Goal: Task Accomplishment & Management: Complete application form

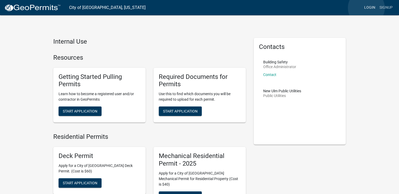
click at [367, 8] on link "Login" at bounding box center [369, 8] width 15 height 10
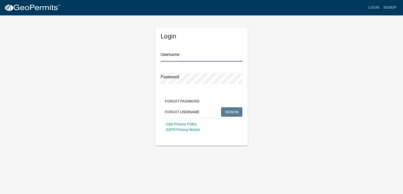
click at [204, 54] on input "Username" at bounding box center [201, 56] width 82 height 11
type input "selbradek"
click at [222, 113] on button "SIGN IN" at bounding box center [231, 112] width 21 height 9
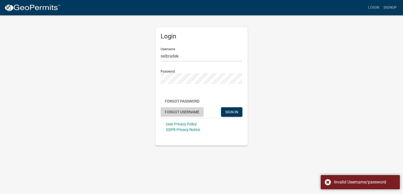
click at [186, 108] on button "Forgot Username" at bounding box center [181, 112] width 43 height 9
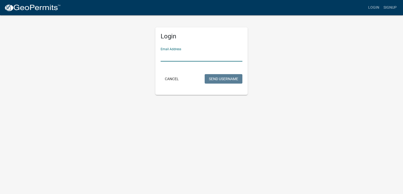
click at [196, 57] on input "Email Address" at bounding box center [201, 56] width 82 height 11
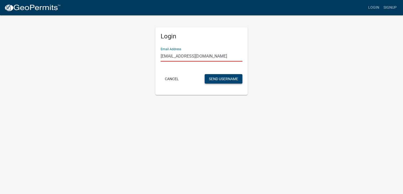
type input "[EMAIL_ADDRESS][DOMAIN_NAME]"
click at [224, 80] on button "Send Username" at bounding box center [223, 78] width 38 height 9
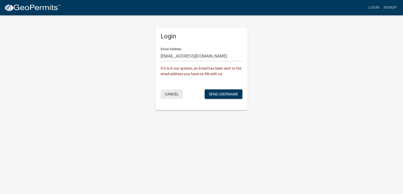
click at [170, 95] on button "Cancel" at bounding box center [171, 94] width 22 height 9
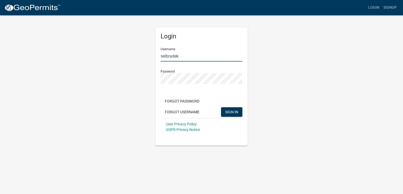
click at [187, 58] on input "selbradek" at bounding box center [201, 56] width 82 height 11
type input "selbrades"
click at [230, 114] on span "SIGN IN" at bounding box center [231, 112] width 13 height 4
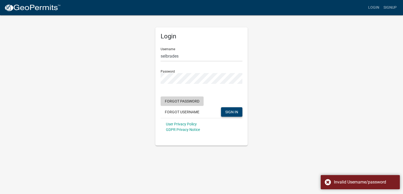
click at [176, 103] on button "Forgot Password" at bounding box center [181, 101] width 43 height 9
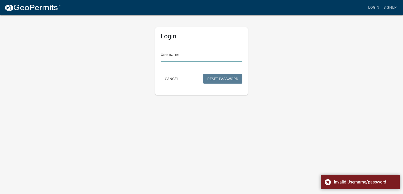
click at [189, 58] on input "Username" at bounding box center [201, 56] width 82 height 11
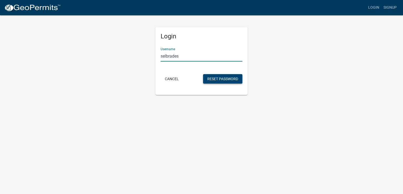
type input "selbrades"
click at [213, 75] on button "Reset Password" at bounding box center [222, 78] width 39 height 9
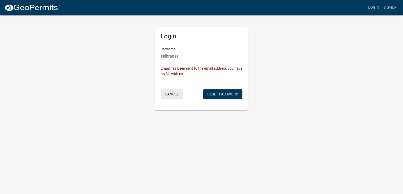
drag, startPoint x: 171, startPoint y: 96, endPoint x: 161, endPoint y: 96, distance: 10.3
click at [161, 96] on button "Cancel" at bounding box center [171, 94] width 22 height 9
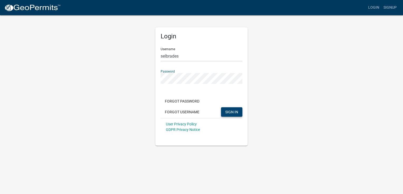
click at [230, 113] on span "SIGN IN" at bounding box center [231, 112] width 13 height 4
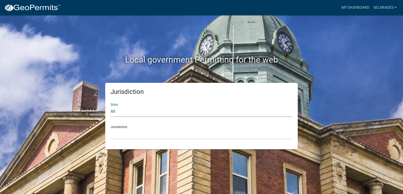
click at [158, 107] on select "All Colorado Georgia Indiana Iowa Kansas Minnesota Ohio South Carolina Wisconsin" at bounding box center [201, 111] width 182 height 11
select select "Minnesota"
click at [110, 106] on select "All Colorado Georgia Indiana Iowa Kansas Minnesota Ohio South Carolina Wisconsin" at bounding box center [201, 111] width 182 height 11
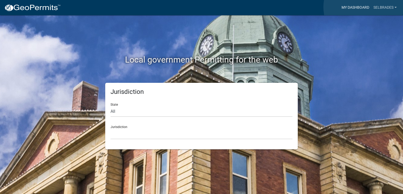
click at [364, 8] on link "My Dashboard" at bounding box center [355, 8] width 32 height 10
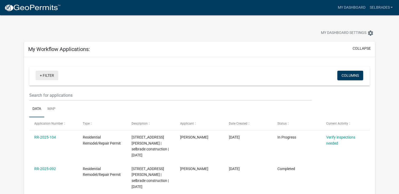
click at [46, 76] on link "+ Filter" at bounding box center [47, 75] width 23 height 9
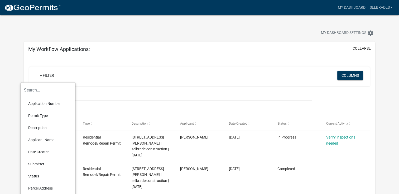
click at [43, 81] on div "+ Filter" at bounding box center [144, 76] width 224 height 11
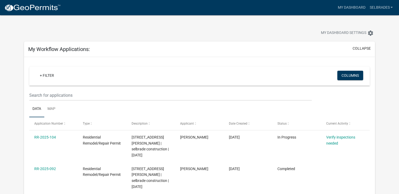
click at [43, 81] on div "+ Filter" at bounding box center [144, 76] width 224 height 11
click at [355, 8] on link "My Dashboard" at bounding box center [351, 8] width 32 height 10
click at [391, 6] on link "selbrades" at bounding box center [380, 8] width 27 height 10
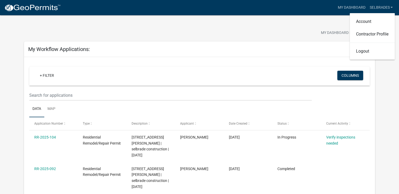
click at [314, 38] on div "My Dashboard Settings settings" at bounding box center [303, 34] width 149 height 12
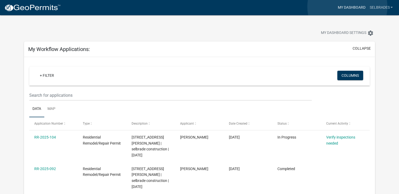
click at [347, 7] on link "My Dashboard" at bounding box center [351, 8] width 32 height 10
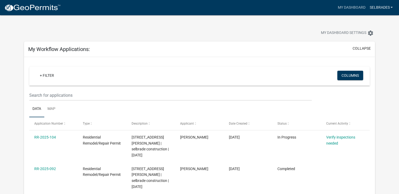
click at [384, 9] on link "selbrades" at bounding box center [380, 8] width 27 height 10
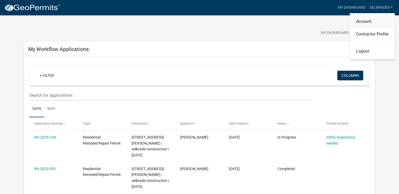
click at [361, 20] on link "Account" at bounding box center [371, 21] width 45 height 13
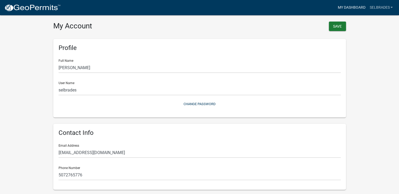
click at [355, 8] on link "My Dashboard" at bounding box center [351, 8] width 32 height 10
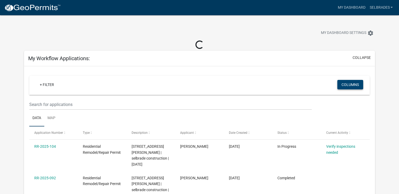
click at [350, 84] on button "Columns" at bounding box center [350, 84] width 26 height 9
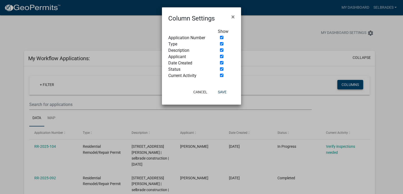
click at [350, 84] on ngb-modal-window "Column Settings × Show Application Number Type Description Applicant Date Creat…" at bounding box center [201, 97] width 403 height 194
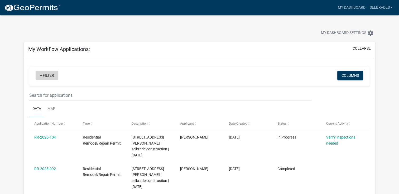
click at [50, 72] on link "+ Filter" at bounding box center [47, 75] width 23 height 9
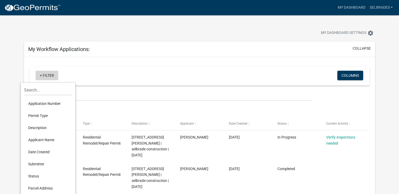
click at [50, 72] on link "+ Filter" at bounding box center [47, 75] width 23 height 9
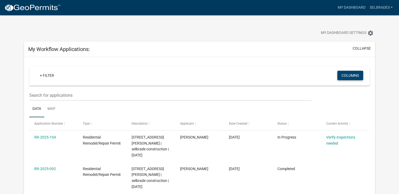
click at [342, 77] on button "Columns" at bounding box center [350, 75] width 26 height 9
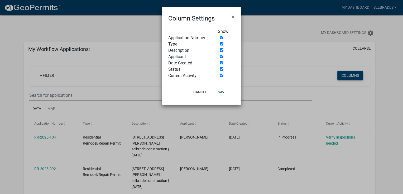
click at [342, 77] on ngb-modal-window "Column Settings × Show Application Number Type Description Applicant Date Creat…" at bounding box center [201, 97] width 403 height 194
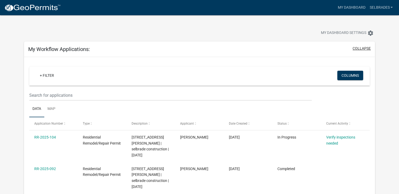
click at [357, 48] on button "collapse" at bounding box center [361, 49] width 18 height 6
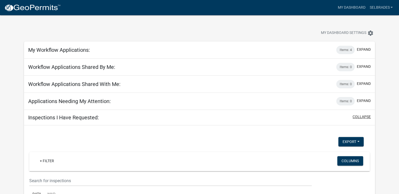
click at [356, 118] on button "collapse" at bounding box center [361, 117] width 18 height 6
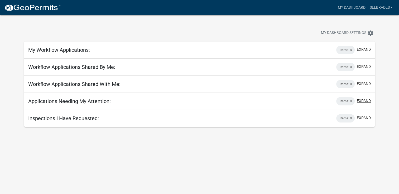
click at [360, 101] on button "expand" at bounding box center [364, 101] width 14 height 6
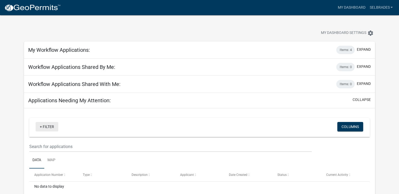
click at [48, 127] on link "+ Filter" at bounding box center [47, 126] width 23 height 9
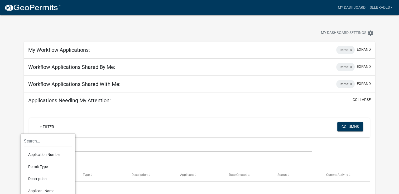
click at [93, 67] on h5 "Workflow Applications Shared By Me:" at bounding box center [71, 67] width 87 height 6
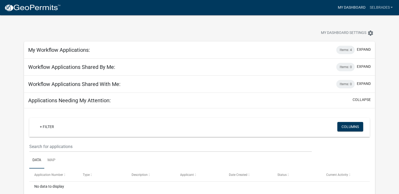
click at [361, 8] on link "My Dashboard" at bounding box center [351, 8] width 32 height 10
click at [388, 4] on link "selbrades" at bounding box center [380, 8] width 27 height 10
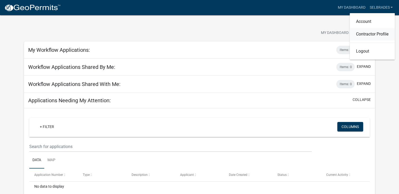
click at [372, 37] on link "Contractor Profile" at bounding box center [371, 34] width 45 height 13
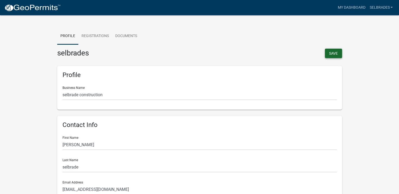
click at [336, 52] on button "Save" at bounding box center [333, 53] width 17 height 9
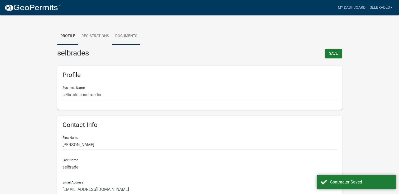
click at [120, 35] on link "Documents" at bounding box center [126, 36] width 28 height 17
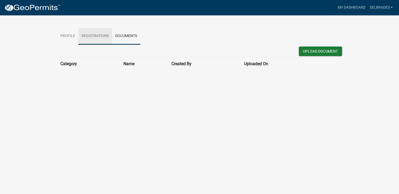
click at [93, 36] on link "Registrations" at bounding box center [95, 36] width 34 height 17
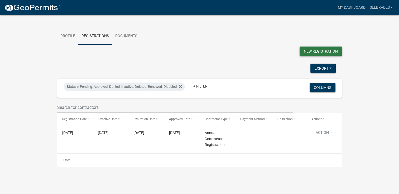
click at [316, 48] on button "New Registration" at bounding box center [320, 51] width 42 height 9
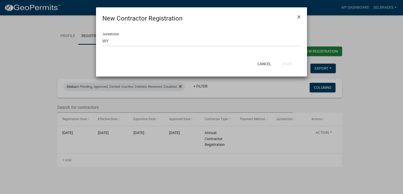
click at [216, 49] on div "Jurisdiction Select a jurisdiction CO Custer County, Colorado GA Carroll County…" at bounding box center [201, 40] width 211 height 34
click at [204, 40] on select "Select a jurisdiction CO Custer County, Colorado GA Carroll County, Georgia Coo…" at bounding box center [201, 41] width 198 height 11
click at [102, 36] on select "Select a jurisdiction CO Custer County, Colorado GA Carroll County, Georgia Coo…" at bounding box center [201, 41] width 198 height 11
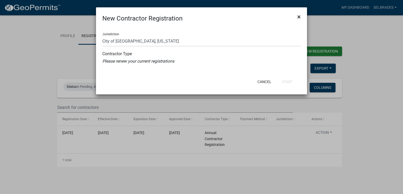
click at [297, 18] on span "×" at bounding box center [298, 16] width 3 height 7
select select "0: null"
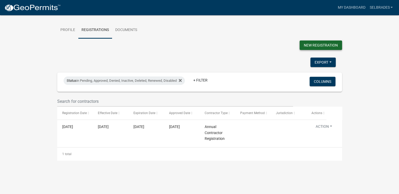
scroll to position [6, 0]
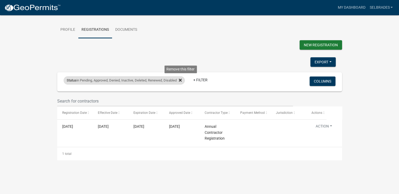
click at [182, 81] on icon at bounding box center [180, 80] width 3 height 3
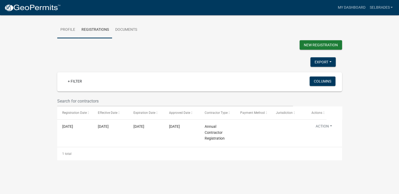
click at [69, 31] on link "Profile" at bounding box center [67, 30] width 21 height 17
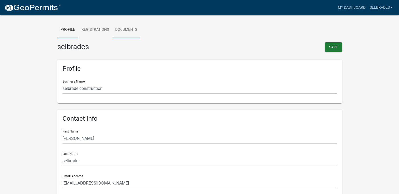
click at [126, 28] on link "Documents" at bounding box center [126, 30] width 28 height 17
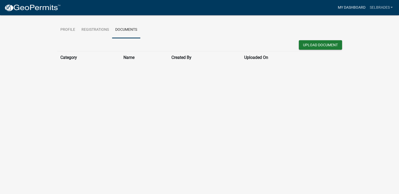
click at [339, 8] on link "My Dashboard" at bounding box center [351, 8] width 32 height 10
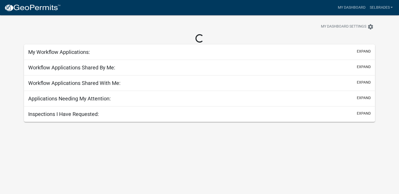
scroll to position [15, 0]
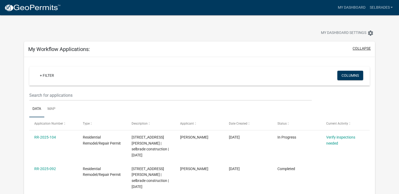
click at [367, 48] on button "collapse" at bounding box center [361, 49] width 18 height 6
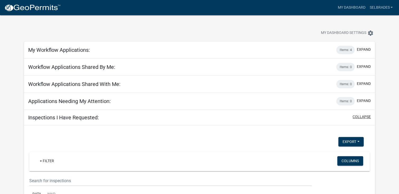
click at [359, 116] on button "collapse" at bounding box center [361, 117] width 18 height 6
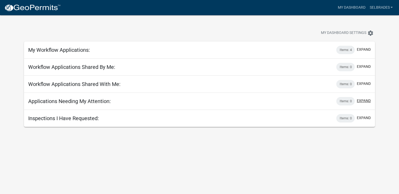
click at [360, 102] on button "expand" at bounding box center [364, 101] width 14 height 6
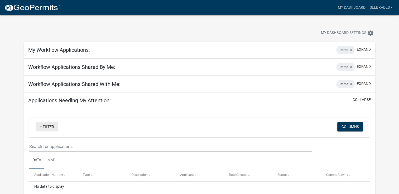
click at [46, 127] on link "+ Filter" at bounding box center [47, 126] width 23 height 9
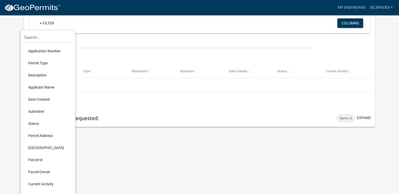
scroll to position [104, 0]
click at [37, 158] on li "Parcel Id" at bounding box center [48, 160] width 48 height 12
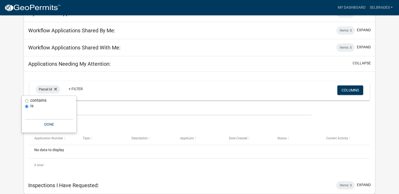
scroll to position [36, 0]
click at [102, 146] on div "No data to display" at bounding box center [199, 152] width 340 height 13
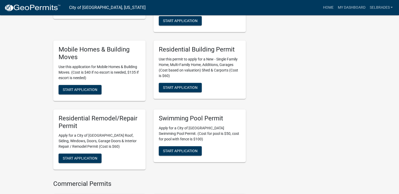
scroll to position [358, 0]
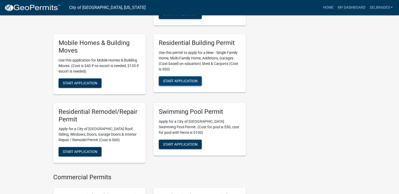
click at [172, 79] on span "Start Application" at bounding box center [180, 81] width 35 height 4
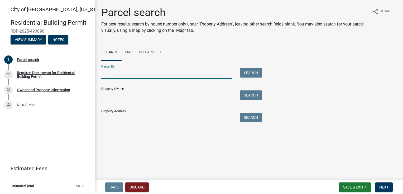
click at [133, 72] on input "Parcel ID:" at bounding box center [166, 73] width 130 height 11
type input "9"
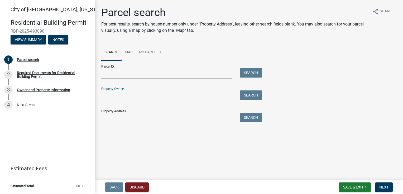
click at [130, 94] on input "Property Owner:" at bounding box center [166, 96] width 130 height 11
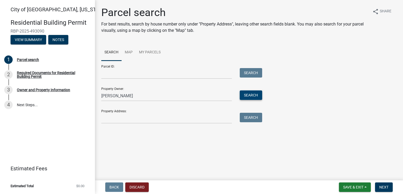
drag, startPoint x: 242, startPoint y: 91, endPoint x: 242, endPoint y: 99, distance: 7.9
click at [242, 99] on button "Search" at bounding box center [251, 95] width 22 height 9
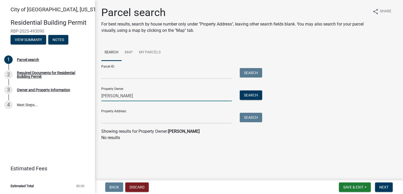
click at [110, 96] on input "[PERSON_NAME]" at bounding box center [166, 96] width 130 height 11
type input "[PERSON_NAME]"
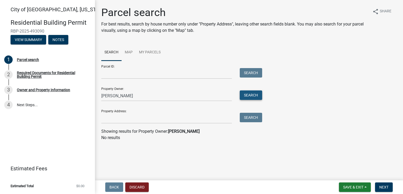
click at [253, 92] on button "Search" at bounding box center [251, 95] width 22 height 9
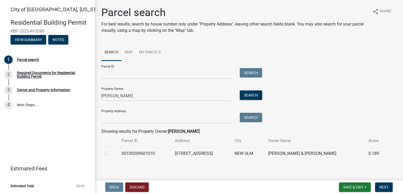
click at [111, 151] on label at bounding box center [111, 151] width 0 height 0
click at [111, 153] on input "radio" at bounding box center [112, 152] width 3 height 3
radio input "true"
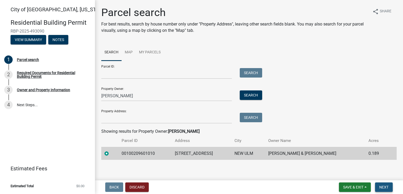
click at [379, 186] on span "Next" at bounding box center [383, 188] width 9 height 4
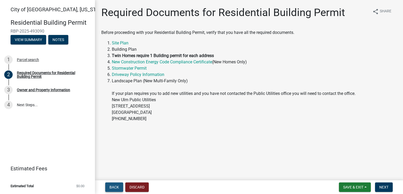
click at [115, 186] on span "Back" at bounding box center [113, 188] width 9 height 4
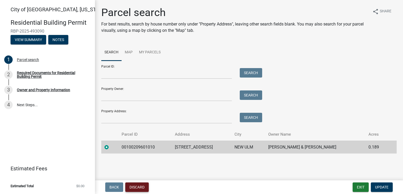
click at [133, 186] on button "Discard" at bounding box center [136, 187] width 23 height 9
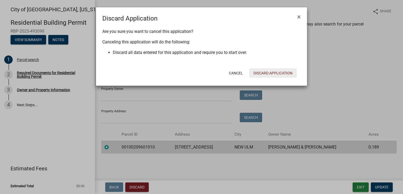
click at [275, 75] on button "Discard Application" at bounding box center [272, 73] width 47 height 9
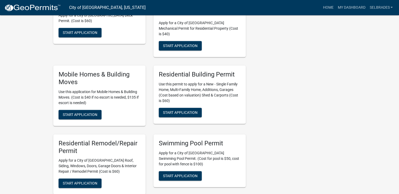
scroll to position [337, 0]
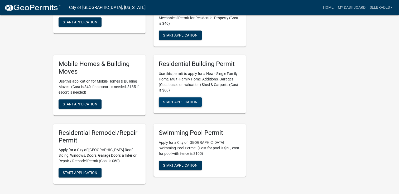
click at [172, 100] on span "Start Application" at bounding box center [180, 102] width 35 height 4
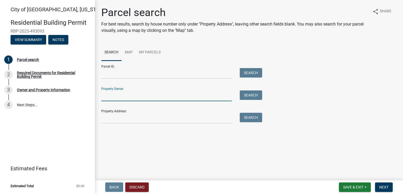
click at [139, 98] on input "Property Owner:" at bounding box center [166, 96] width 130 height 11
type input "[PERSON_NAME]"
click at [246, 100] on button "Search" at bounding box center [251, 95] width 22 height 9
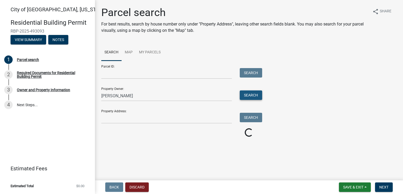
click at [246, 99] on button "Search" at bounding box center [251, 95] width 22 height 9
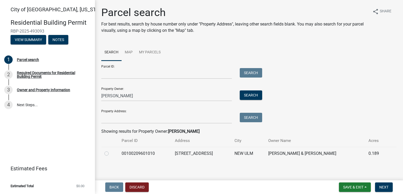
click at [111, 151] on label at bounding box center [111, 151] width 0 height 0
click at [111, 153] on input "radio" at bounding box center [112, 152] width 3 height 3
radio input "true"
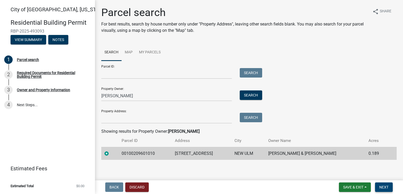
click at [389, 188] on button "Next" at bounding box center [384, 187] width 18 height 9
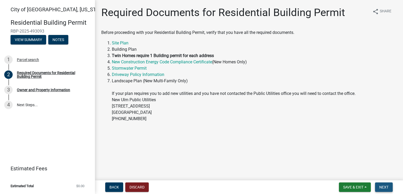
click at [383, 189] on span "Next" at bounding box center [383, 188] width 9 height 4
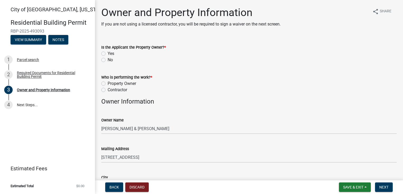
click at [108, 60] on label "No" at bounding box center [110, 60] width 5 height 6
click at [108, 60] on input "No" at bounding box center [109, 58] width 3 height 3
radio input "true"
click at [108, 89] on label "Contractor" at bounding box center [118, 90] width 20 height 6
click at [108, 89] on input "Contractor" at bounding box center [109, 88] width 3 height 3
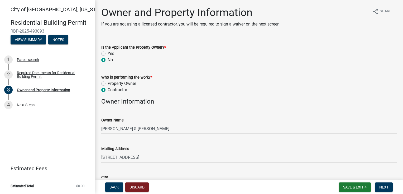
radio input "true"
click at [108, 81] on input "Property Owner" at bounding box center [109, 82] width 3 height 3
radio input "true"
click at [108, 87] on input "Contractor" at bounding box center [109, 88] width 3 height 3
radio input "true"
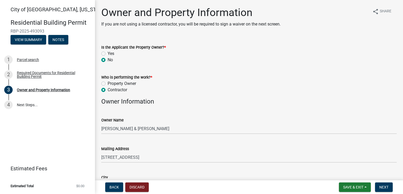
click at [108, 81] on input "Property Owner" at bounding box center [109, 82] width 3 height 3
radio input "true"
click at [108, 87] on input "Contractor" at bounding box center [109, 88] width 3 height 3
radio input "true"
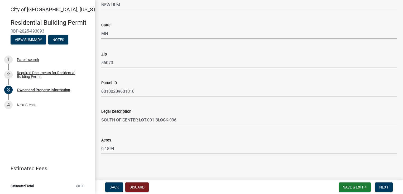
scroll to position [366, 0]
click at [380, 185] on button "Next" at bounding box center [384, 187] width 18 height 9
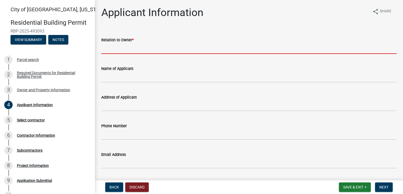
click at [224, 48] on input "Relation to Owner *" at bounding box center [248, 48] width 295 height 11
click at [286, 52] on input "Relation to Owner *" at bounding box center [248, 48] width 295 height 11
click at [114, 186] on span "Back" at bounding box center [113, 188] width 9 height 4
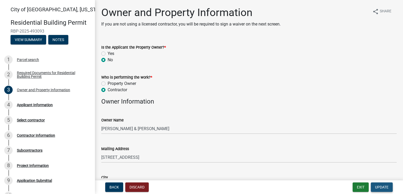
drag, startPoint x: 380, startPoint y: 186, endPoint x: 381, endPoint y: 189, distance: 3.3
click at [380, 189] on span "Update" at bounding box center [381, 188] width 13 height 4
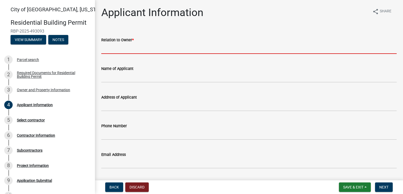
click at [235, 51] on input "Relation to Owner *" at bounding box center [248, 48] width 295 height 11
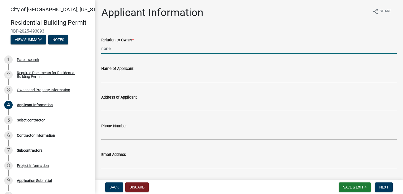
type input "none"
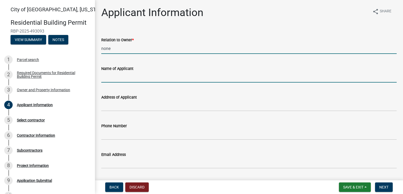
click at [206, 81] on input "Name of Applicant" at bounding box center [248, 77] width 295 height 11
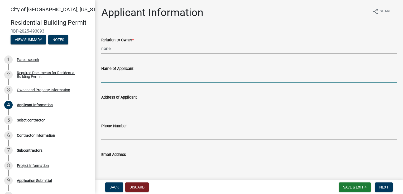
type input "[PERSON_NAME]"
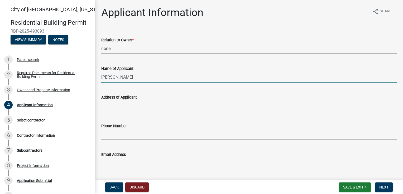
click at [134, 109] on input "Address of Applicant" at bounding box center [248, 106] width 295 height 11
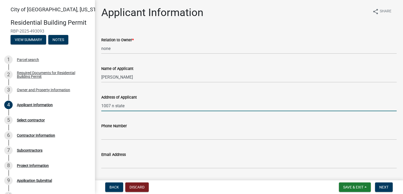
type input "1007 n state"
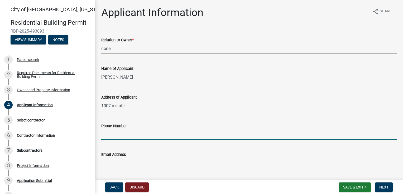
click at [133, 134] on input "Phone Number" at bounding box center [248, 134] width 295 height 11
type input "5072765776"
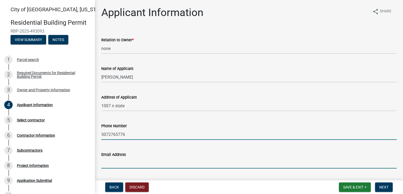
click at [129, 164] on input "Email Address" at bounding box center [248, 163] width 295 height 11
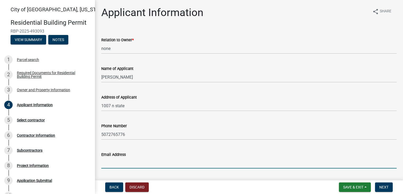
type input "[EMAIL_ADDRESS][DOMAIN_NAME]"
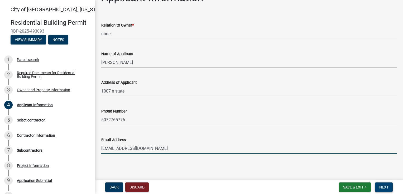
click at [388, 189] on button "Next" at bounding box center [384, 187] width 18 height 9
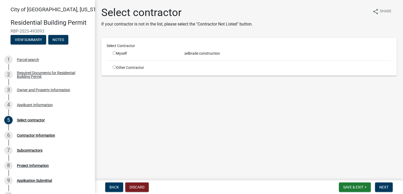
click at [114, 52] on input "radio" at bounding box center [114, 52] width 3 height 3
radio input "true"
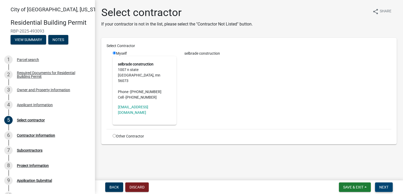
click at [383, 188] on span "Next" at bounding box center [383, 188] width 9 height 4
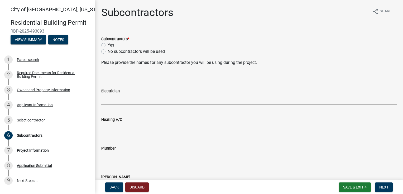
click at [108, 52] on label "No subcontractors will be used" at bounding box center [136, 51] width 57 height 6
click at [108, 52] on input "No subcontractors will be used" at bounding box center [109, 49] width 3 height 3
radio input "true"
click at [379, 186] on span "Next" at bounding box center [383, 188] width 9 height 4
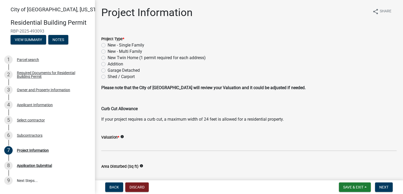
click at [108, 64] on label "Addition" at bounding box center [116, 64] width 16 height 6
click at [108, 64] on input "Addition" at bounding box center [109, 62] width 3 height 3
radio input "true"
click at [108, 67] on input "Garage Detached" at bounding box center [109, 68] width 3 height 3
radio input "true"
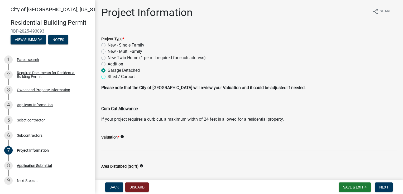
click at [108, 74] on input "Shed / Carport" at bounding box center [109, 75] width 3 height 3
radio input "true"
click at [108, 65] on label "Addition" at bounding box center [116, 64] width 16 height 6
click at [108, 65] on input "Addition" at bounding box center [109, 62] width 3 height 3
radio input "true"
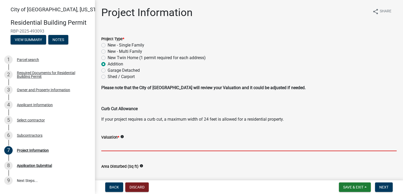
click at [133, 147] on input "text" at bounding box center [248, 146] width 295 height 11
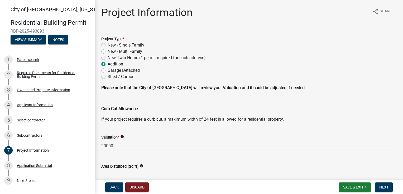
type input "20000"
click at [136, 176] on input "text" at bounding box center [248, 175] width 295 height 11
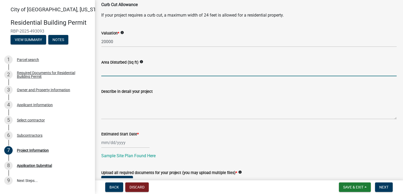
scroll to position [112, 0]
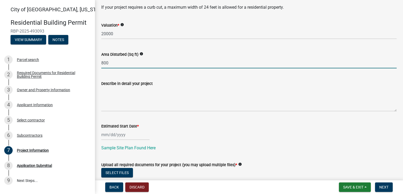
type input "800"
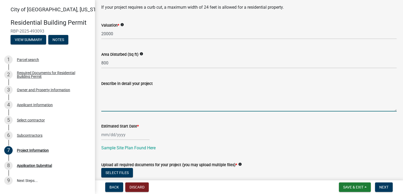
click at [255, 102] on textarea "Describe in detail your project" at bounding box center [248, 99] width 295 height 25
type textarea "second story build over on top of a flat roof. the house has a drive under gara…"
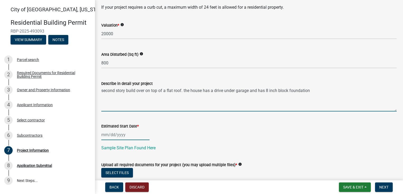
click at [128, 133] on div at bounding box center [125, 135] width 48 height 11
select select "10"
select select "2025"
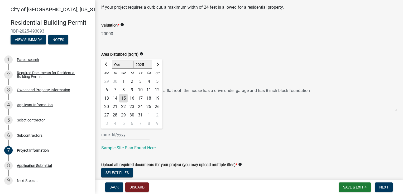
click at [123, 107] on div "22" at bounding box center [123, 107] width 8 height 8
type input "[DATE]"
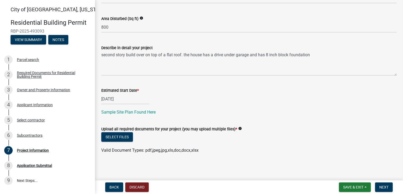
scroll to position [149, 0]
click at [120, 139] on button "Select files" at bounding box center [117, 136] width 32 height 9
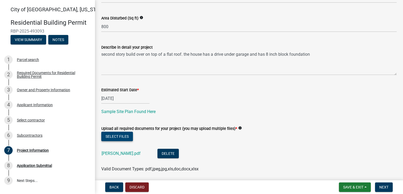
scroll to position [168, 0]
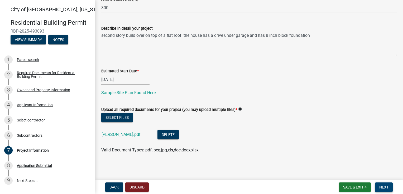
click at [383, 186] on span "Next" at bounding box center [383, 188] width 9 height 4
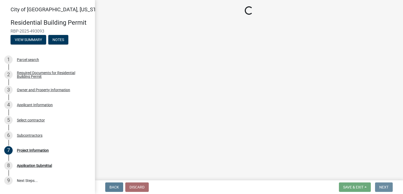
scroll to position [0, 0]
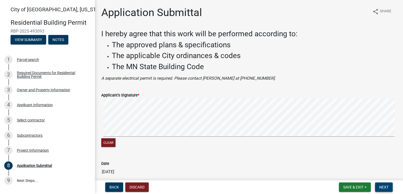
click at [388, 186] on button "Next" at bounding box center [384, 187] width 18 height 9
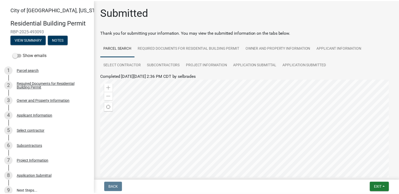
scroll to position [60, 0]
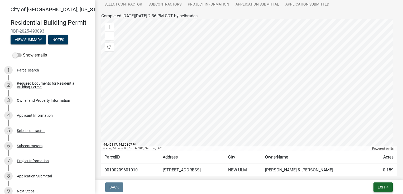
click at [381, 189] on span "Exit" at bounding box center [381, 188] width 8 height 4
click at [387, 188] on button "Exit" at bounding box center [382, 187] width 19 height 9
click at [366, 172] on button "Save & Exit" at bounding box center [371, 174] width 42 height 13
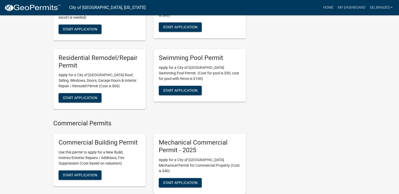
scroll to position [422, 0]
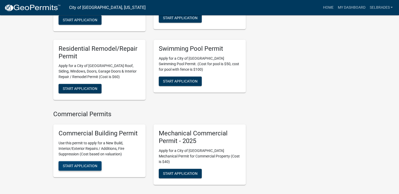
click at [70, 164] on span "Start Application" at bounding box center [80, 166] width 35 height 4
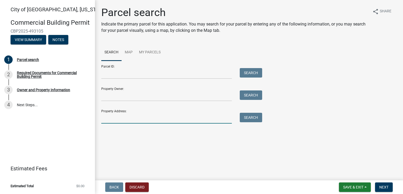
click at [116, 120] on input "Property Address:" at bounding box center [166, 118] width 130 height 11
click at [247, 121] on button "Search" at bounding box center [251, 117] width 22 height 9
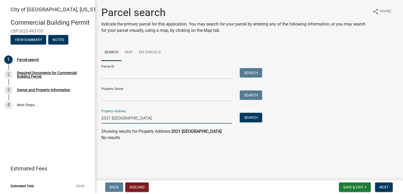
click at [122, 120] on input "2021 [GEOGRAPHIC_DATA]" at bounding box center [166, 118] width 130 height 11
click at [244, 118] on button "Search" at bounding box center [251, 117] width 22 height 9
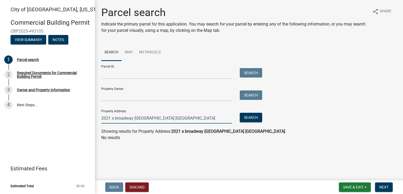
click at [110, 118] on input "2021 s broadway [GEOGRAPHIC_DATA] [GEOGRAPHIC_DATA]" at bounding box center [166, 118] width 130 height 11
type input "2015 s broadway [GEOGRAPHIC_DATA] mn"
click at [251, 114] on button "Search" at bounding box center [251, 117] width 22 height 9
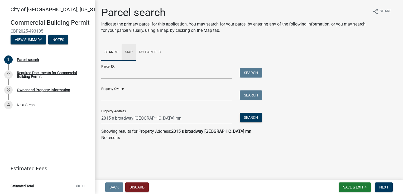
click at [126, 51] on link "Map" at bounding box center [128, 52] width 14 height 17
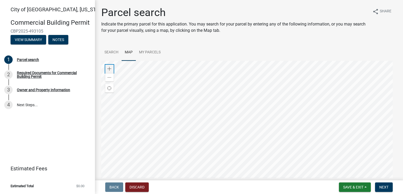
click at [111, 69] on span at bounding box center [109, 69] width 4 height 4
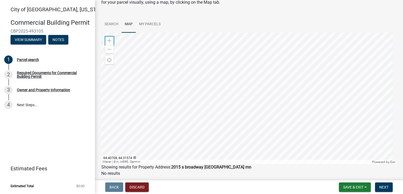
scroll to position [30, 0]
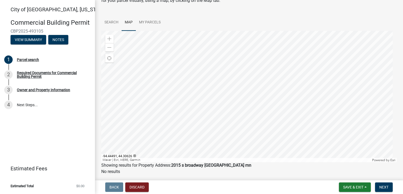
click at [274, 132] on div at bounding box center [248, 97] width 295 height 132
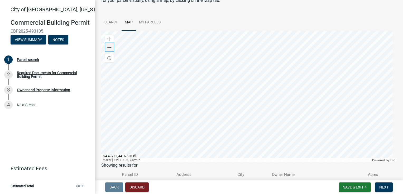
click at [109, 47] on span at bounding box center [109, 48] width 4 height 4
click at [264, 123] on div at bounding box center [248, 97] width 295 height 132
click at [109, 59] on span "Find my location" at bounding box center [109, 58] width 4 height 4
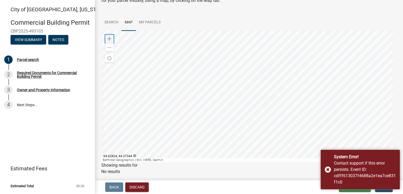
click at [108, 39] on span at bounding box center [109, 39] width 4 height 4
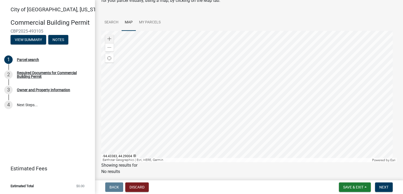
click at [277, 149] on div at bounding box center [248, 97] width 295 height 132
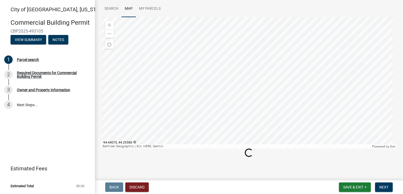
scroll to position [47, 0]
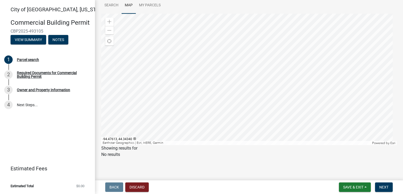
click at [213, 17] on div at bounding box center [248, 80] width 295 height 132
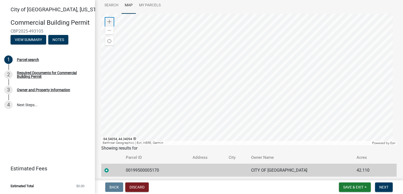
click at [111, 22] on span at bounding box center [109, 22] width 4 height 4
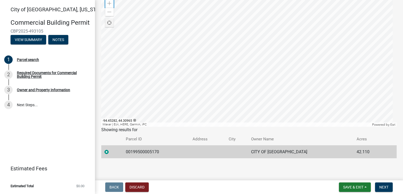
scroll to position [66, 0]
click at [108, 20] on div "Find my location" at bounding box center [109, 22] width 8 height 8
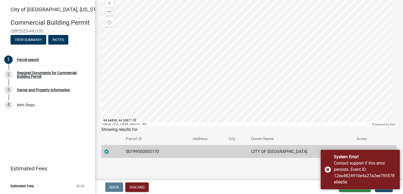
click at [277, 110] on div at bounding box center [248, 61] width 295 height 132
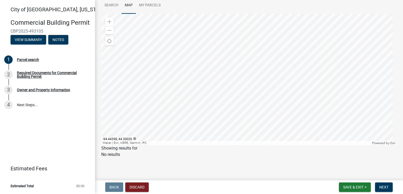
click at [138, 76] on div at bounding box center [248, 80] width 295 height 132
click at [205, 77] on div at bounding box center [248, 80] width 295 height 132
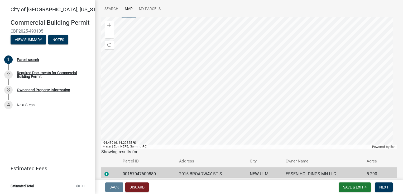
scroll to position [66, 0]
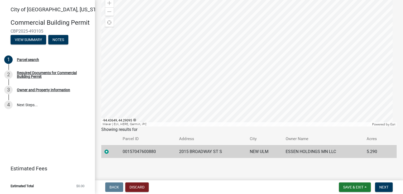
click at [230, 53] on div at bounding box center [248, 61] width 295 height 132
click at [112, 2] on div "Zoom in" at bounding box center [109, 3] width 8 height 8
click at [396, 0] on div at bounding box center [248, 61] width 295 height 132
click at [132, 93] on div at bounding box center [248, 61] width 295 height 132
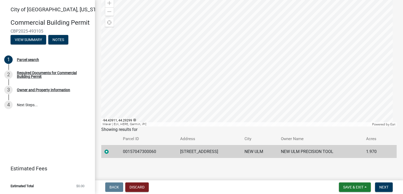
click at [277, 32] on div at bounding box center [248, 61] width 295 height 132
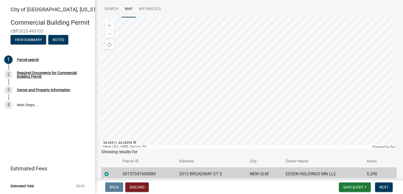
click at [277, 32] on div at bounding box center [248, 83] width 295 height 132
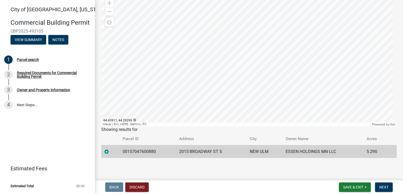
click at [277, 32] on div at bounding box center [248, 61] width 295 height 132
click at [383, 190] on button "Next" at bounding box center [384, 187] width 18 height 9
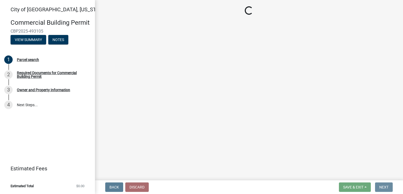
scroll to position [0, 0]
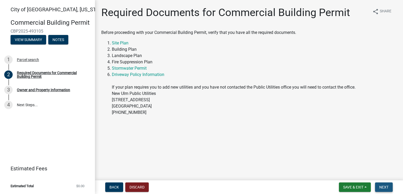
click at [383, 190] on button "Next" at bounding box center [384, 187] width 18 height 9
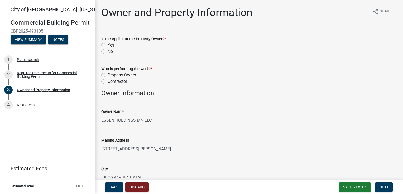
drag, startPoint x: 103, startPoint y: 51, endPoint x: 131, endPoint y: 48, distance: 27.7
click at [131, 48] on div "Yes" at bounding box center [248, 45] width 295 height 6
click at [108, 52] on label "No" at bounding box center [110, 51] width 5 height 6
click at [108, 52] on input "No" at bounding box center [109, 49] width 3 height 3
radio input "true"
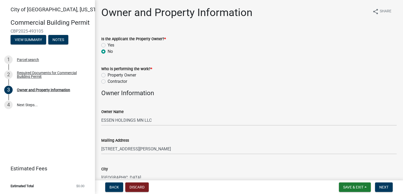
click at [108, 82] on label "Contractor" at bounding box center [118, 82] width 20 height 6
click at [108, 82] on input "Contractor" at bounding box center [109, 80] width 3 height 3
radio input "true"
click at [108, 72] on input "Property Owner" at bounding box center [109, 73] width 3 height 3
radio input "true"
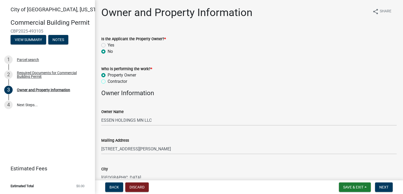
click at [108, 79] on input "Contractor" at bounding box center [109, 80] width 3 height 3
radio input "true"
click at [108, 72] on input "Property Owner" at bounding box center [109, 73] width 3 height 3
radio input "true"
click at [108, 83] on label "Contractor" at bounding box center [118, 82] width 20 height 6
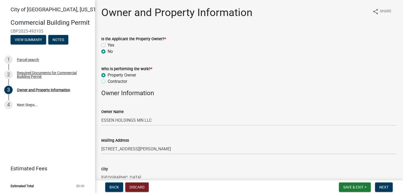
click at [108, 82] on input "Contractor" at bounding box center [109, 80] width 3 height 3
radio input "true"
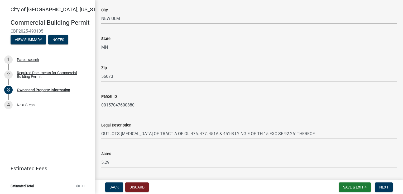
scroll to position [358, 0]
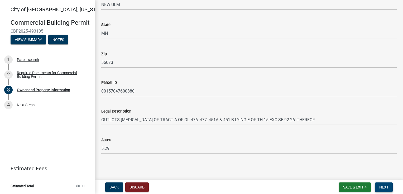
click at [384, 188] on span "Next" at bounding box center [383, 188] width 9 height 4
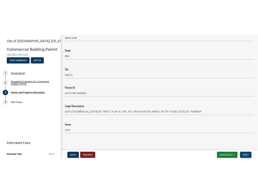
scroll to position [0, 0]
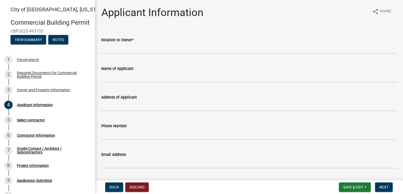
click at [164, 42] on div "Relation to Owner *" at bounding box center [248, 40] width 295 height 6
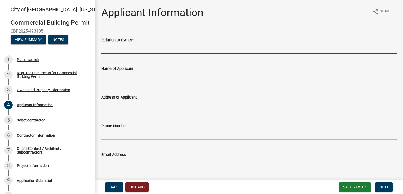
click at [148, 47] on input "Relation to Owner *" at bounding box center [248, 48] width 295 height 11
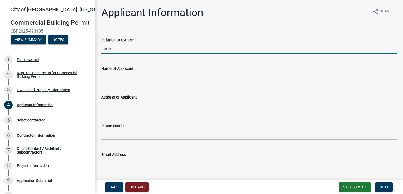
click at [148, 47] on input "none" at bounding box center [248, 48] width 295 height 11
type input "none"
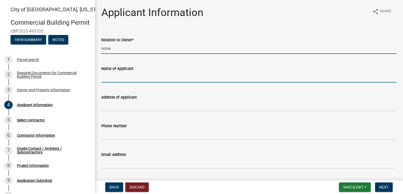
click at [121, 72] on input "Name of Applicant" at bounding box center [248, 77] width 295 height 11
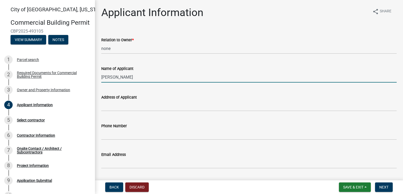
type input "[PERSON_NAME]"
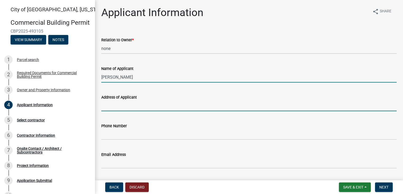
click at [129, 106] on input "Address of Applicant" at bounding box center [248, 106] width 295 height 11
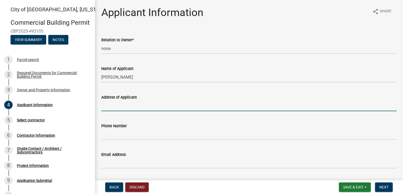
type input "1007 n state"
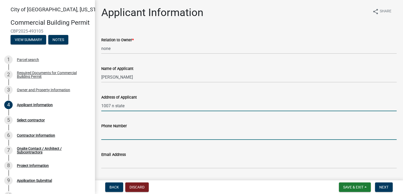
type input "5072765776"
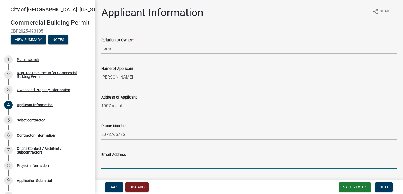
type input "[EMAIL_ADDRESS][DOMAIN_NAME]"
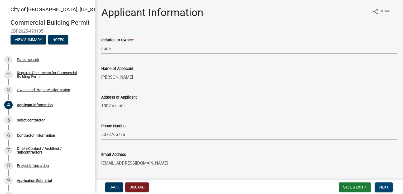
click at [381, 189] on span "Next" at bounding box center [383, 188] width 9 height 4
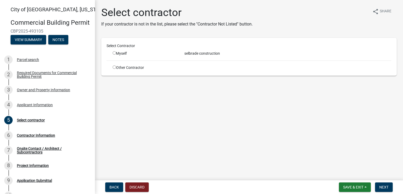
click at [114, 53] on input "radio" at bounding box center [114, 52] width 3 height 3
radio input "true"
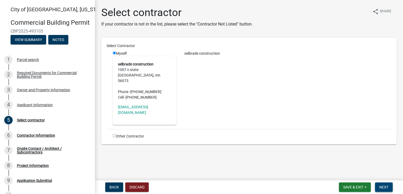
click at [386, 188] on span "Next" at bounding box center [383, 188] width 9 height 4
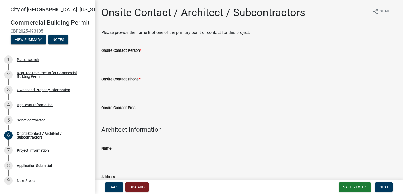
click at [141, 57] on input "Onsite Contact Person *" at bounding box center [248, 59] width 295 height 11
type input "[PERSON_NAME]"
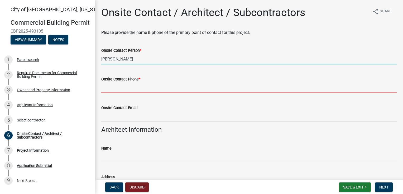
type input "5072765776"
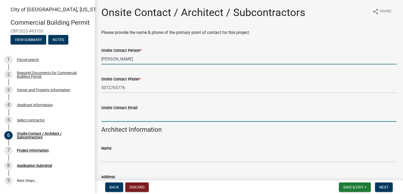
type input "[EMAIL_ADDRESS][DOMAIN_NAME]"
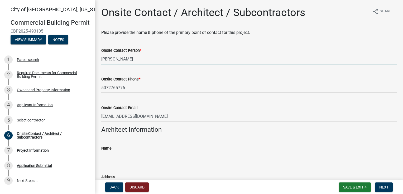
click at [104, 56] on input "[PERSON_NAME]" at bounding box center [248, 59] width 295 height 11
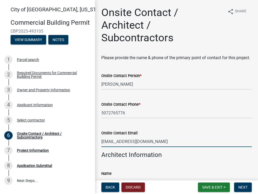
drag, startPoint x: 157, startPoint y: 153, endPoint x: 224, endPoint y: 85, distance: 95.4
drag, startPoint x: 256, startPoint y: 18, endPoint x: 254, endPoint y: 51, distance: 32.8
drag, startPoint x: 254, startPoint y: 51, endPoint x: 239, endPoint y: 60, distance: 17.5
click at [239, 60] on p "Please provide the name & phone of the primary point of contact for this projec…" at bounding box center [176, 58] width 150 height 6
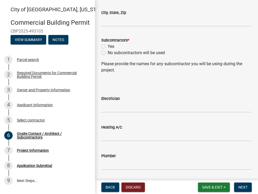
scroll to position [262, 0]
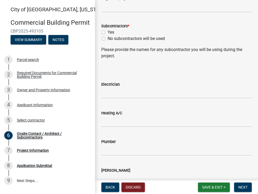
click at [108, 36] on label "Yes" at bounding box center [111, 32] width 7 height 6
click at [108, 33] on input "Yes" at bounding box center [109, 30] width 3 height 3
radio input "true"
click at [123, 99] on input "Electrician" at bounding box center [176, 93] width 150 height 11
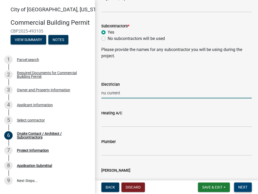
type input "nu current"
click at [246, 186] on span "Next" at bounding box center [242, 188] width 9 height 4
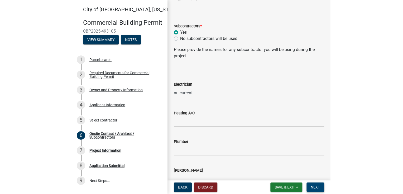
scroll to position [0, 0]
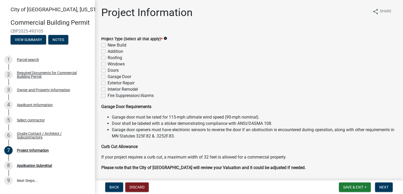
click at [108, 90] on label "Interior Remodel" at bounding box center [123, 89] width 30 height 6
click at [108, 90] on input "Interior Remodel" at bounding box center [109, 87] width 3 height 3
checkbox input "true"
checkbox input "false"
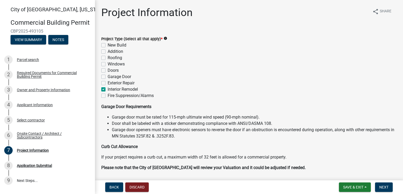
checkbox input "false"
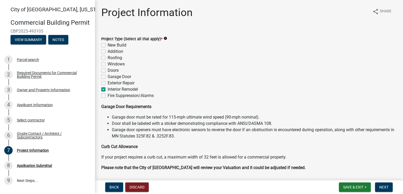
checkbox input "true"
checkbox input "false"
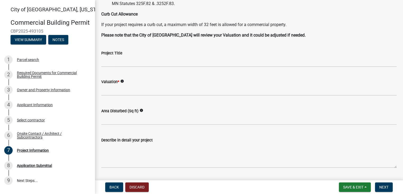
scroll to position [142, 0]
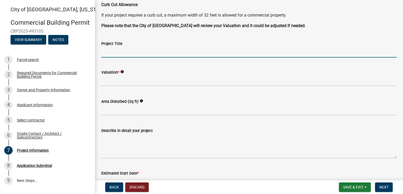
click at [159, 56] on input "Project Title" at bounding box center [248, 52] width 295 height 11
type input "green leafs"
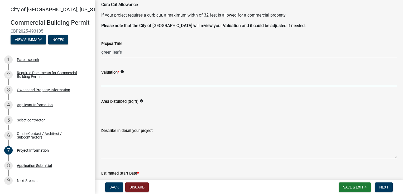
click at [151, 82] on input "text" at bounding box center [248, 81] width 295 height 11
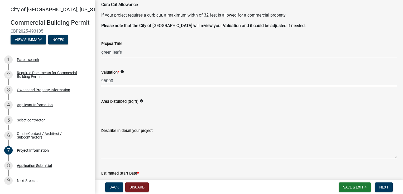
type input "95000"
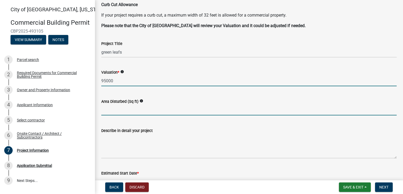
click at [144, 110] on input "text" at bounding box center [248, 110] width 295 height 11
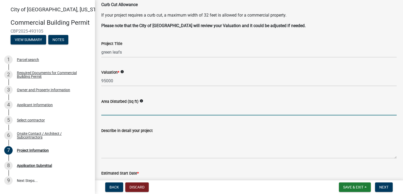
click at [144, 109] on input "text" at bounding box center [248, 110] width 295 height 11
type input "4400"
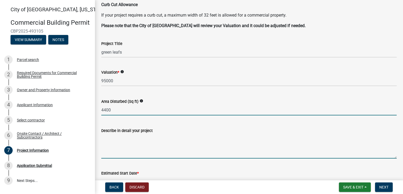
click at [123, 152] on textarea "Describe in detail your project" at bounding box center [248, 146] width 295 height 25
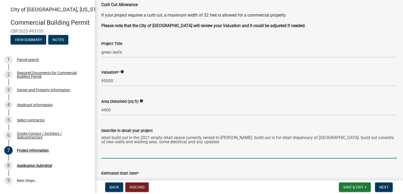
click at [212, 144] on textarea "retail build out in the 2021 empty retail space currently rented to sammy samre…" at bounding box center [248, 146] width 295 height 25
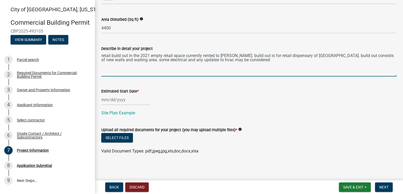
scroll to position [226, 0]
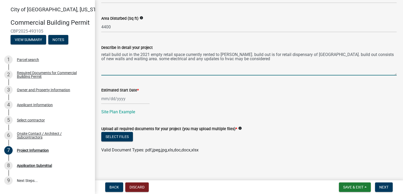
type textarea "retail build out in the 2021 empty retail space currently rented to sammy samre…"
click at [118, 101] on div at bounding box center [125, 99] width 48 height 11
select select "10"
select select "2025"
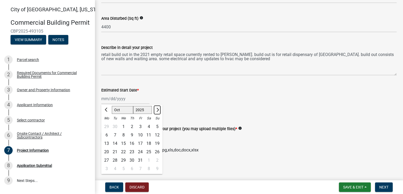
click at [159, 109] on button "Next month" at bounding box center [157, 110] width 6 height 8
select select "11"
click at [130, 153] on div "20" at bounding box center [132, 152] width 8 height 8
type input "11/20/2025"
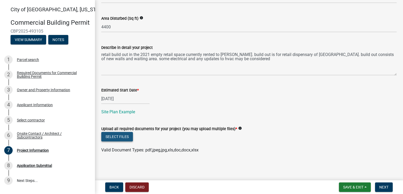
click at [120, 137] on button "Select files" at bounding box center [117, 136] width 32 height 9
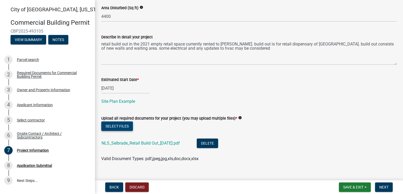
scroll to position [245, 0]
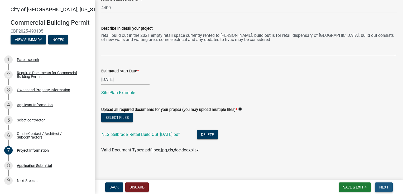
click at [379, 187] on span "Next" at bounding box center [383, 188] width 9 height 4
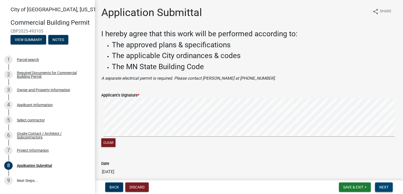
click at [382, 185] on button "Next" at bounding box center [384, 187] width 18 height 9
